Goal: Entertainment & Leisure: Consume media (video, audio)

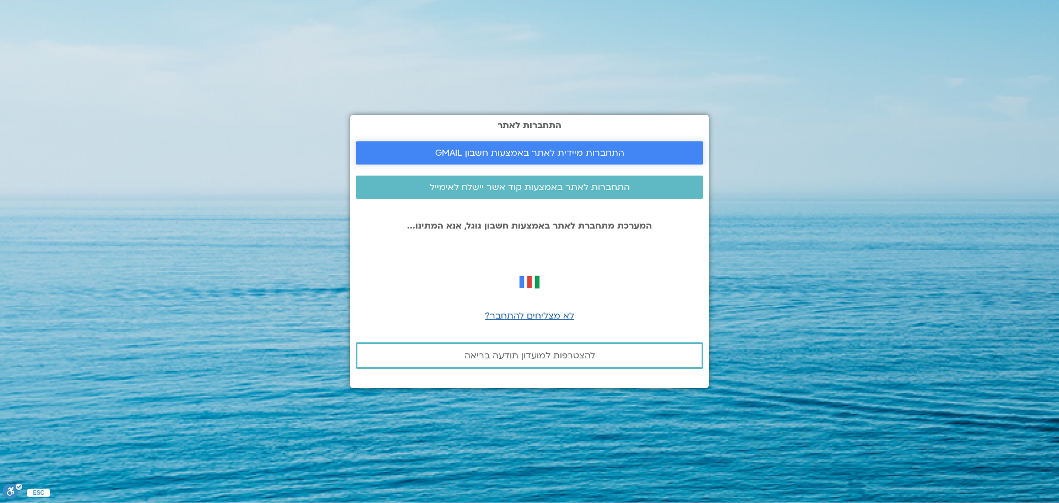
click at [551, 158] on span "התחברות מיידית לאתר באמצעות חשבון GMAIL" at bounding box center [529, 153] width 189 height 10
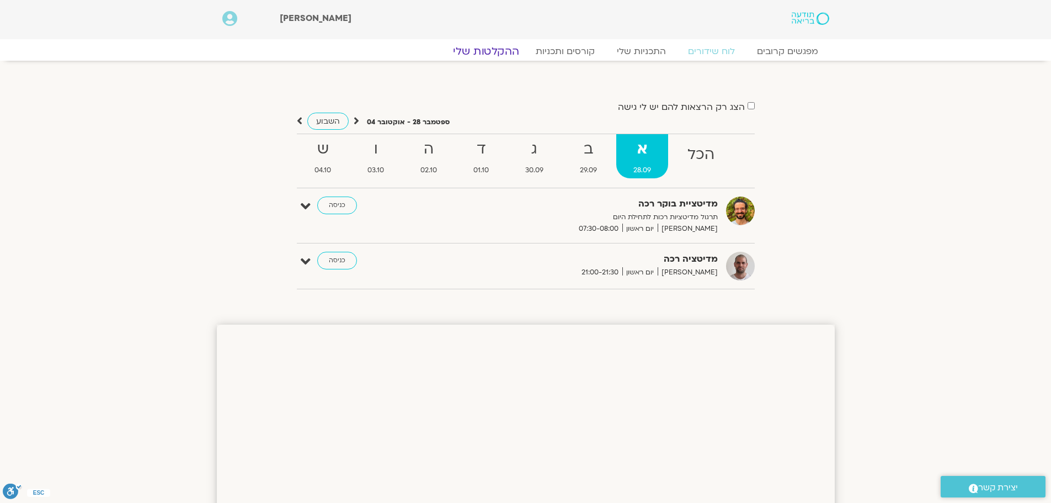
click at [503, 46] on link "ההקלטות שלי" at bounding box center [486, 51] width 93 height 13
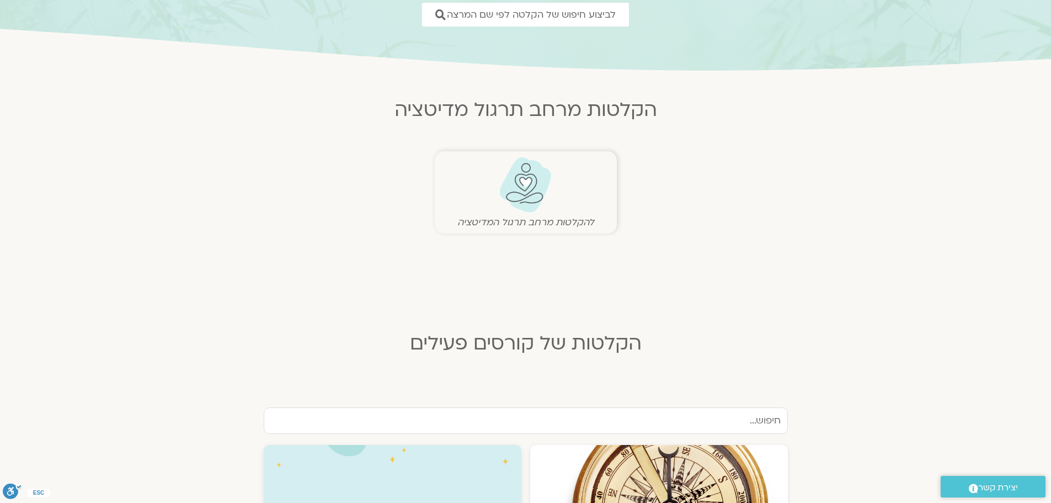
scroll to position [165, 0]
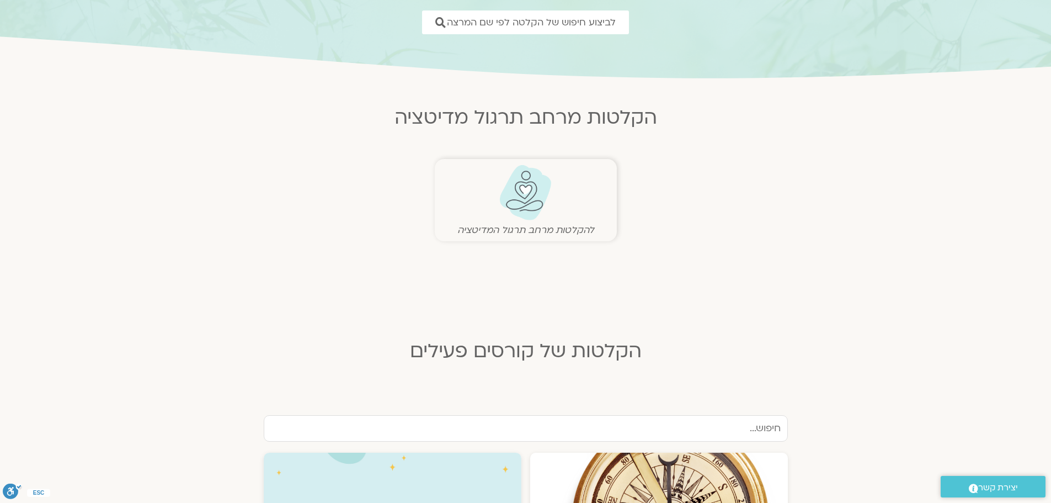
click at [522, 200] on img at bounding box center [525, 192] width 55 height 56
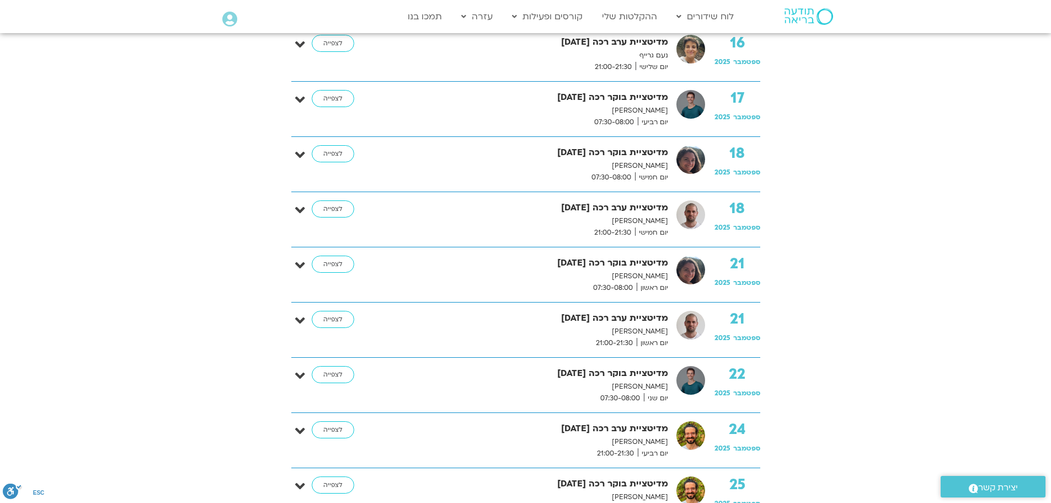
scroll to position [1545, 0]
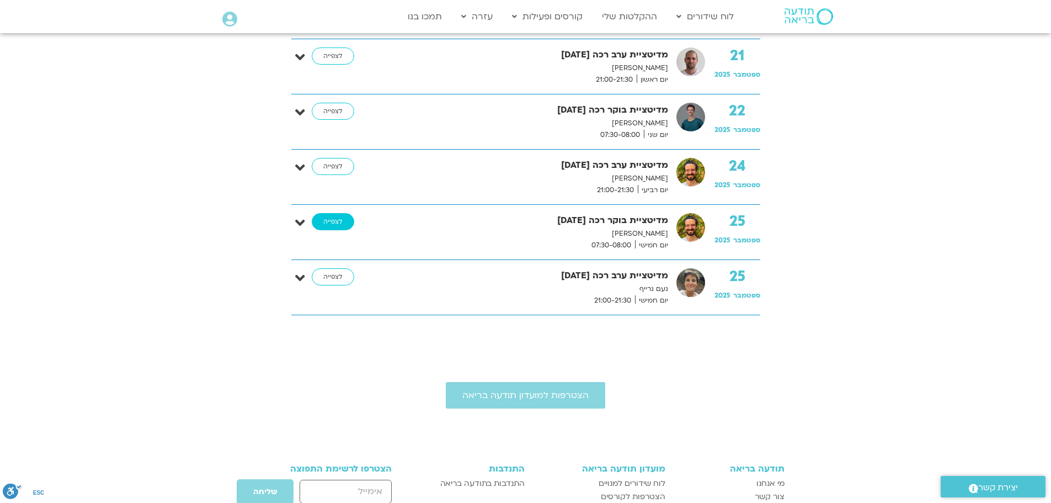
click at [340, 225] on link "לצפייה" at bounding box center [333, 222] width 42 height 18
